Goal: Find specific page/section: Find specific page/section

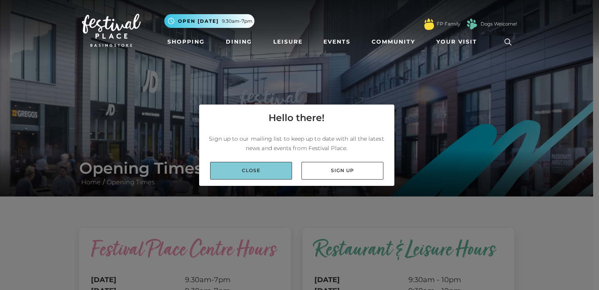
click at [273, 170] on link "Close" at bounding box center [251, 171] width 82 height 18
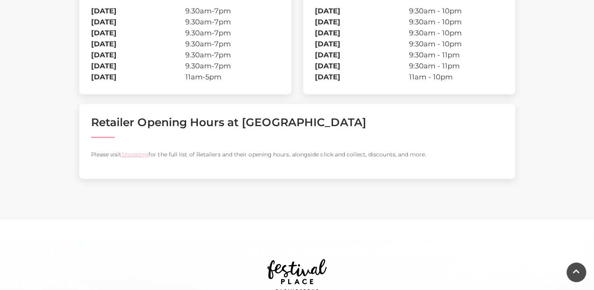
scroll to position [314, 0]
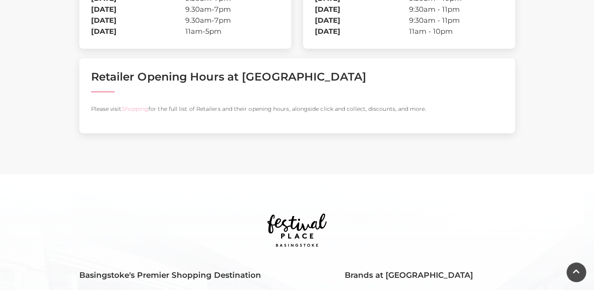
click at [137, 108] on link "Shopping" at bounding box center [134, 108] width 27 height 7
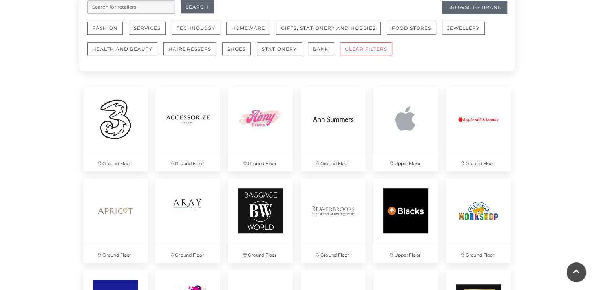
scroll to position [359, 0]
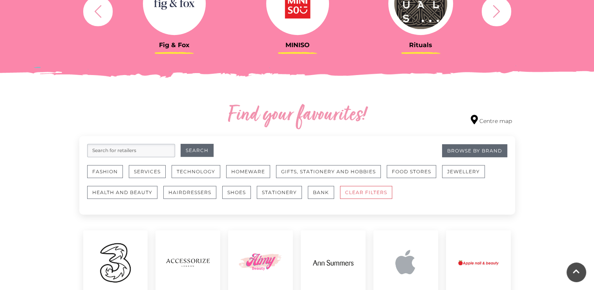
click at [123, 151] on input "search" at bounding box center [131, 150] width 88 height 13
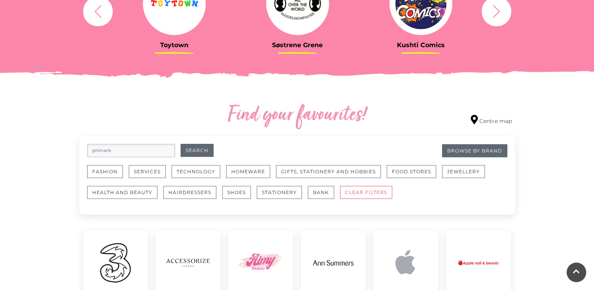
type input "primark"
click at [180, 144] on button "Search" at bounding box center [196, 150] width 33 height 13
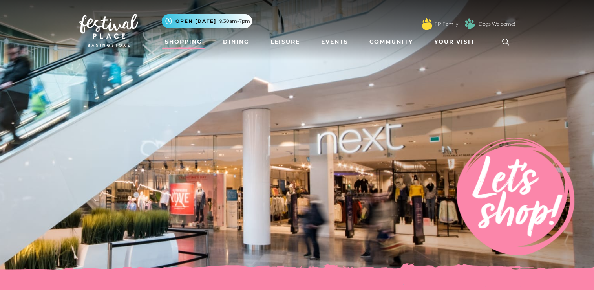
click at [502, 40] on icon at bounding box center [505, 41] width 7 height 7
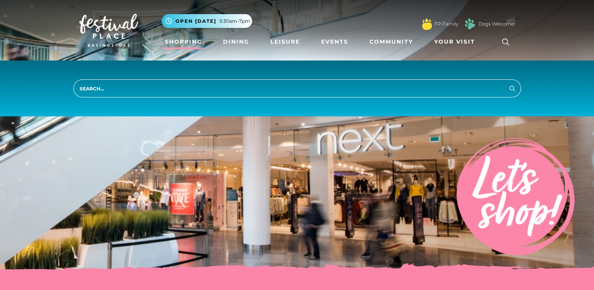
click at [99, 90] on input "search" at bounding box center [296, 88] width 447 height 18
type input "primark"
click at [511, 88] on icon "submit" at bounding box center [511, 88] width 9 height 9
